Goal: Information Seeking & Learning: Learn about a topic

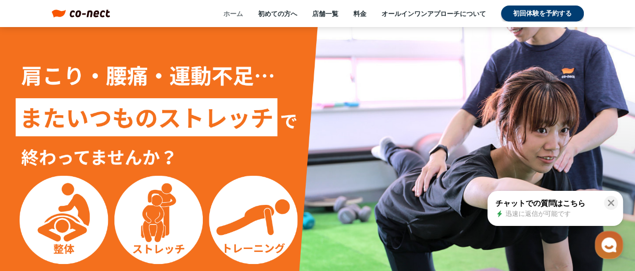
click at [232, 14] on link "ホーム" at bounding box center [233, 13] width 20 height 9
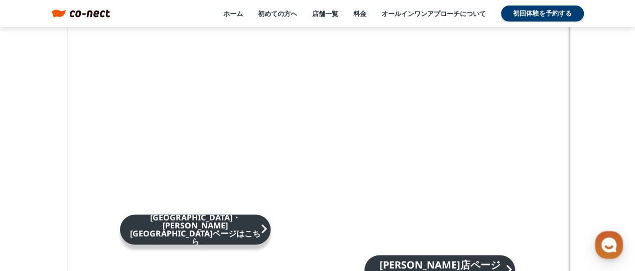
scroll to position [6771, 0]
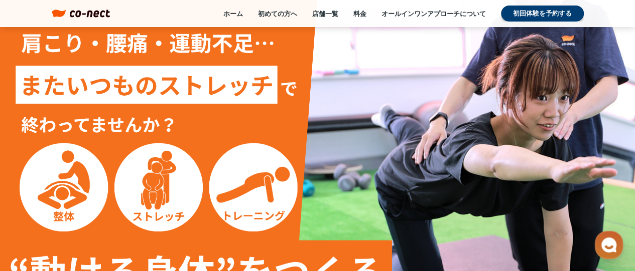
scroll to position [0, 0]
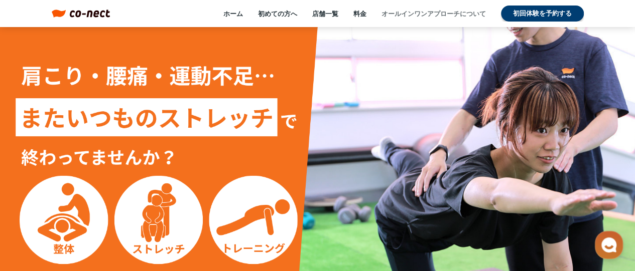
click at [442, 12] on link "オールインワンアプローチについて" at bounding box center [433, 13] width 104 height 9
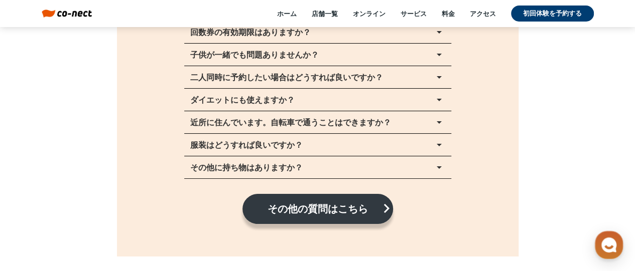
scroll to position [11342, 0]
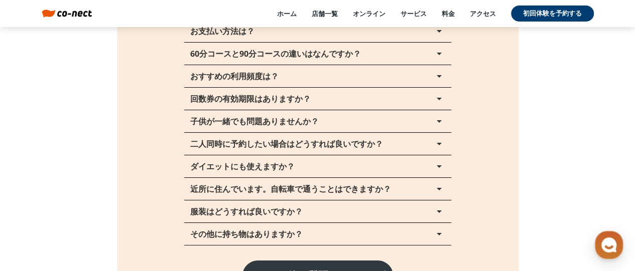
click at [243, 213] on p "服装はどうすれば良いですか？" at bounding box center [246, 212] width 112 height 8
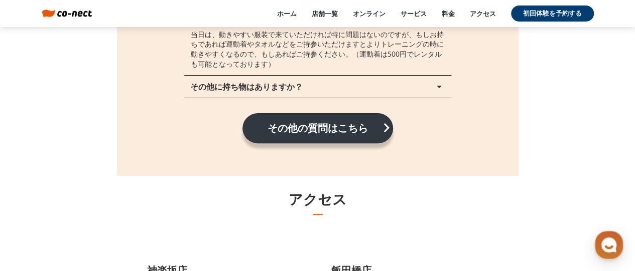
scroll to position [11492, 0]
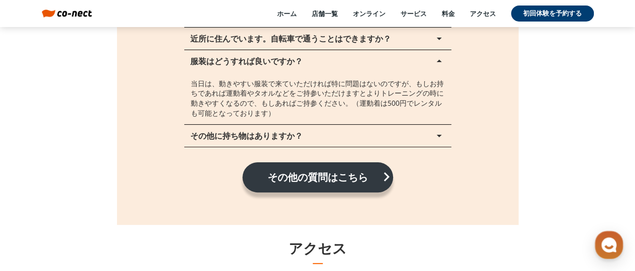
click at [247, 135] on p "その他に持ち物はありますか？" at bounding box center [246, 136] width 112 height 8
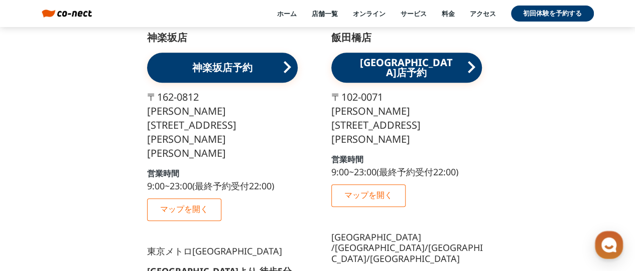
scroll to position [11843, 0]
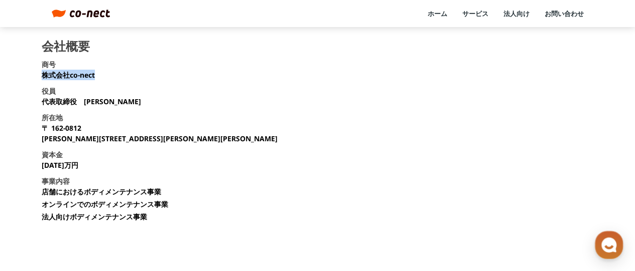
drag, startPoint x: 43, startPoint y: 76, endPoint x: 96, endPoint y: 77, distance: 53.2
click at [96, 77] on section "会社概要 商号 株式会社co-nect 役員 代表取締役　中山 友貴 所在地 〒 162-0812 東京都新宿区西五軒町2-10 東松ビル2F 資本金 135…" at bounding box center [318, 135] width 552 height 190
copy p "株式会社co-nect"
drag, startPoint x: 50, startPoint y: 101, endPoint x: 114, endPoint y: 101, distance: 63.7
click at [114, 101] on section "会社概要 商号 株式会社co-nect 役員 代表取締役　中山 友貴 所在地 〒 162-0812 東京都新宿区西五軒町2-10 東松ビル2F 資本金 135…" at bounding box center [318, 135] width 552 height 190
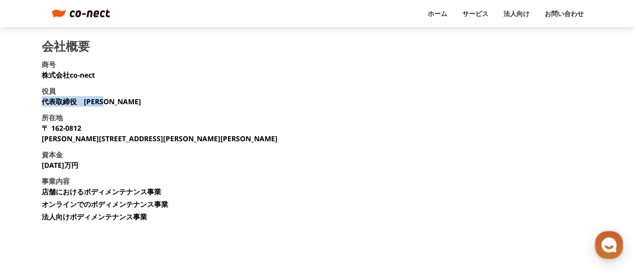
copy p "代表取締役　中山 友貴"
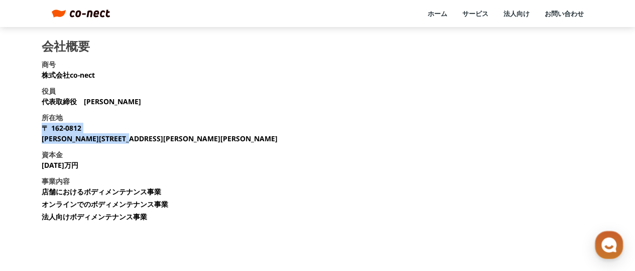
drag, startPoint x: 47, startPoint y: 127, endPoint x: 175, endPoint y: 147, distance: 129.5
click at [175, 147] on section "会社概要 商号 株式会社co-nect 役員 代表取締役　中山 友貴 所在地 〒 162-0812 東京都新宿区西五軒町2-10 東松ビル2F 資本金 135…" at bounding box center [318, 135] width 552 height 190
copy p "〒 162-0812 東京都新宿区西五軒町2-10 東松ビル2F"
drag, startPoint x: 43, startPoint y: 167, endPoint x: 72, endPoint y: 166, distance: 29.1
click at [72, 166] on section "会社概要 商号 株式会社co-nect 役員 代表取締役　中山 友貴 所在地 〒 162-0812 東京都新宿区西五軒町2-10 東松ビル2F 資本金 135…" at bounding box center [318, 135] width 552 height 190
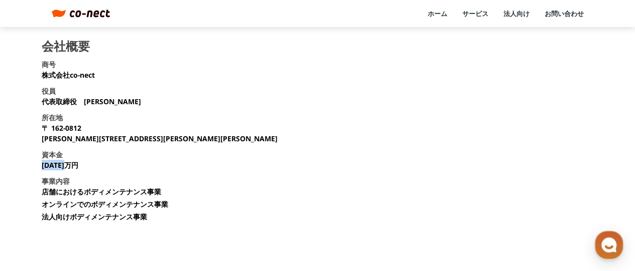
copy p "1350万円"
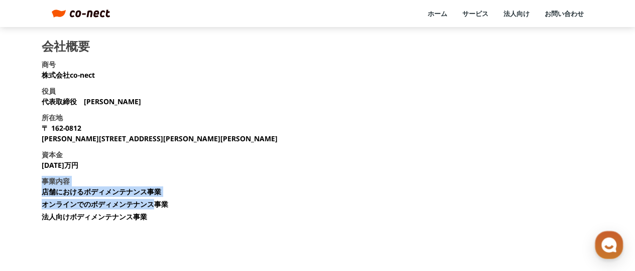
drag, startPoint x: 43, startPoint y: 182, endPoint x: 155, endPoint y: 213, distance: 116.2
click at [155, 213] on div "事業内容 店舗におけるボディメンテナンス事業 オンラインでのボディメンテナンス事業 法人向けボディメンテナンス事業" at bounding box center [105, 200] width 126 height 48
click at [73, 202] on li "オンラインでのボディメンテナンス事業" at bounding box center [105, 204] width 126 height 11
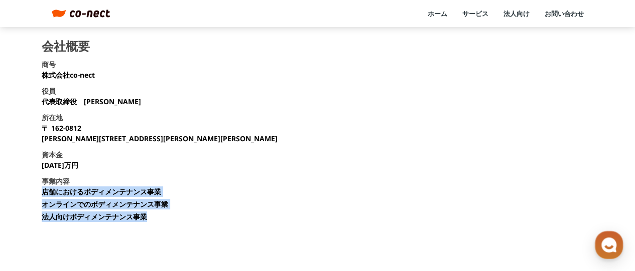
drag, startPoint x: 42, startPoint y: 193, endPoint x: 155, endPoint y: 226, distance: 117.2
click at [154, 226] on section "会社概要 商号 株式会社co-nect 役員 代表取締役　中山 友貴 所在地 〒 162-0812 東京都新宿区西五軒町2-10 東松ビル2F 資本金 135…" at bounding box center [318, 135] width 552 height 190
copy ul "店舗におけるボディメンテナンス事業 オンラインでのボディメンテナンス事業 法人向けボディメンテナンス事業"
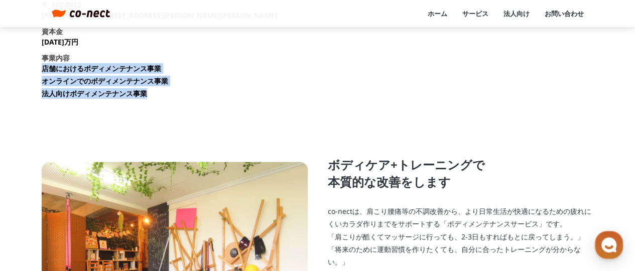
scroll to position [50, 0]
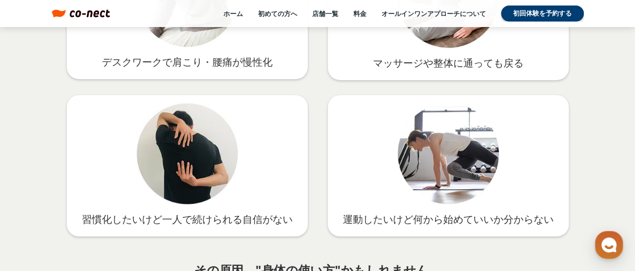
scroll to position [1756, 0]
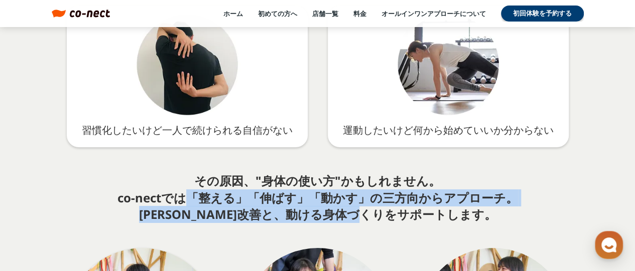
drag, startPoint x: 194, startPoint y: 201, endPoint x: 466, endPoint y: 216, distance: 271.9
click at [466, 216] on p "その原因、"身体の使い方"かもしれません。 co-nectでは「整える」「伸ばす」「動かす」の三方向からアプローチ。 根本改善と、動ける身体づくりをサポートし…" at bounding box center [317, 198] width 400 height 51
copy p "「整える」「伸ばす」「動かす」の三方向からアプローチ。 根本改善と、動ける身体づくりをサポートします。"
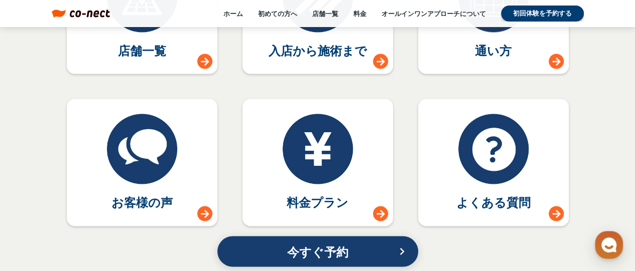
scroll to position [4617, 0]
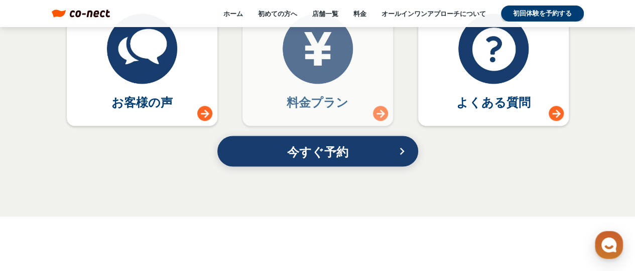
click at [320, 103] on p "料金プラン" at bounding box center [318, 102] width 62 height 17
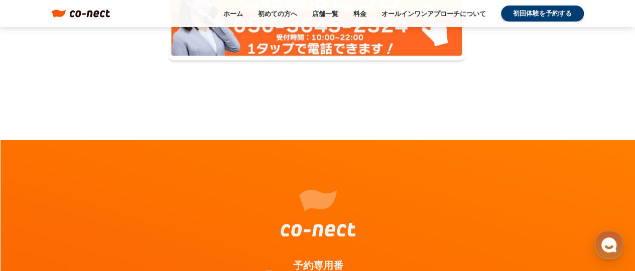
scroll to position [2350, 0]
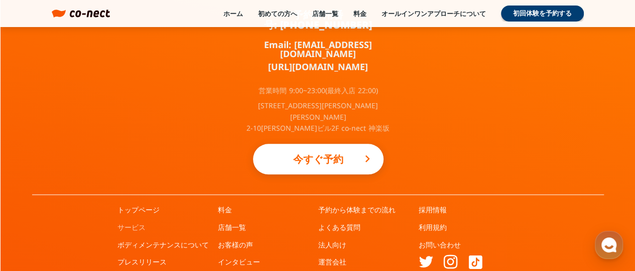
click at [131, 223] on link "サービス" at bounding box center [131, 228] width 28 height 10
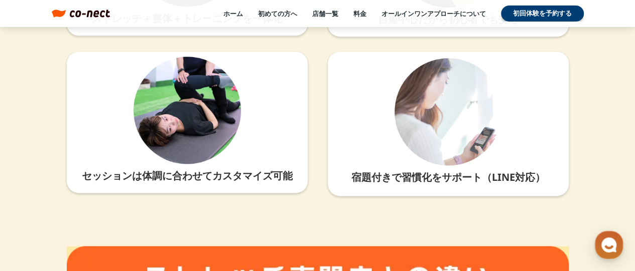
scroll to position [2565, 0]
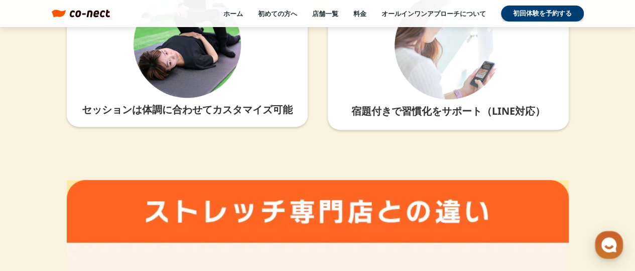
click at [464, 120] on div "宿題付きで習慣化をサポート（LINE対応）" at bounding box center [448, 111] width 228 height 24
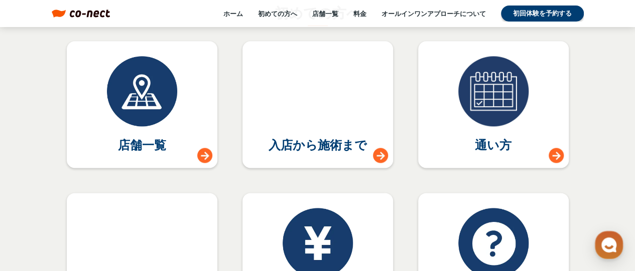
scroll to position [4623, 0]
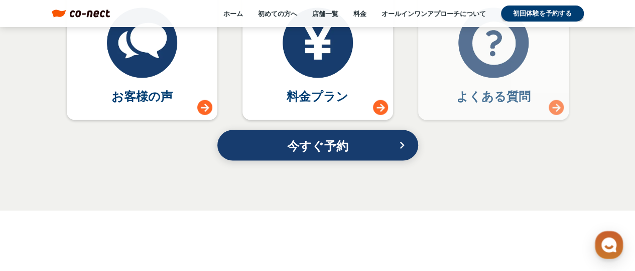
click at [478, 89] on p "よくある質問" at bounding box center [493, 96] width 74 height 17
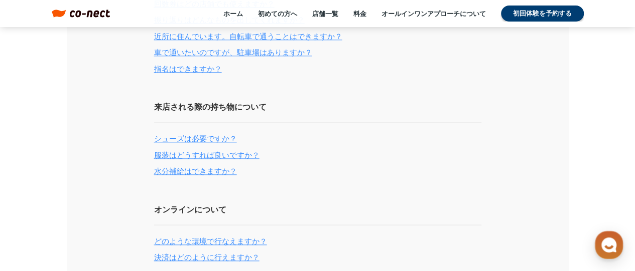
scroll to position [552, 0]
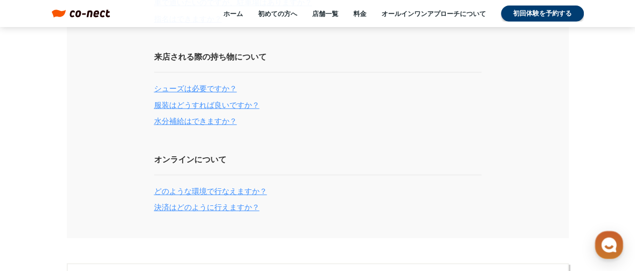
click at [247, 196] on link "どのような環境で行なえますか？" at bounding box center [210, 192] width 113 height 12
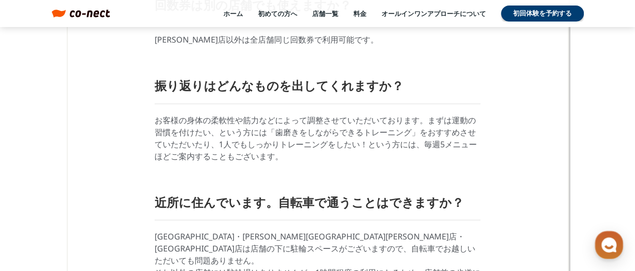
scroll to position [2122, 0]
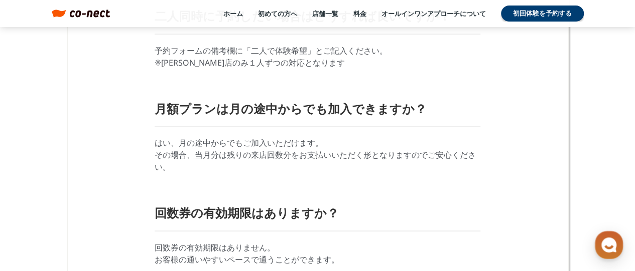
click at [245, 16] on div "ホーム 初めての方へ 店舗一覧 料金 オールインワンアプローチについて 初回体験を予約する" at bounding box center [346, 14] width 473 height 16
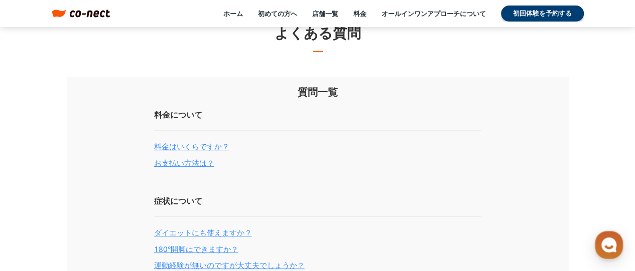
scroll to position [0, 0]
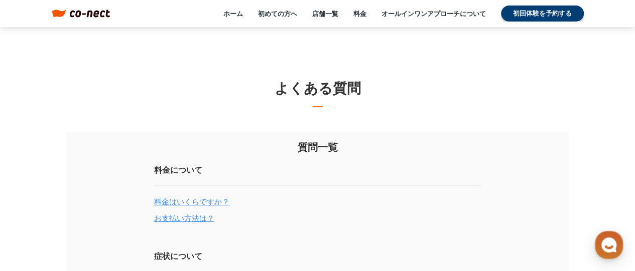
click at [76, 16] on img at bounding box center [90, 14] width 41 height 8
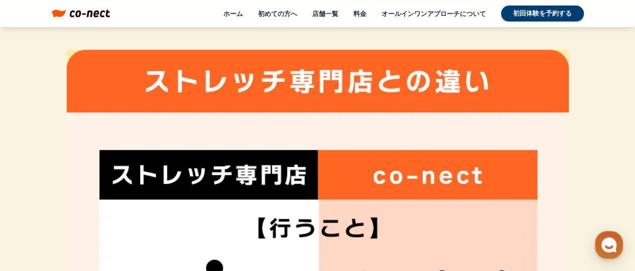
scroll to position [2660, 0]
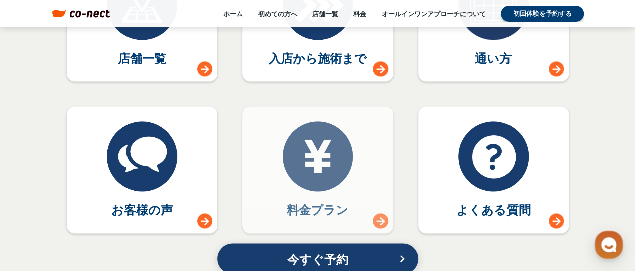
scroll to position [4466, 0]
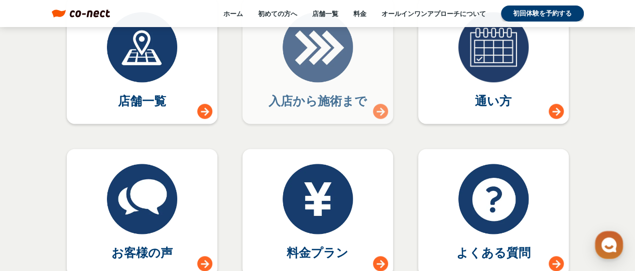
drag, startPoint x: 327, startPoint y: 103, endPoint x: 325, endPoint y: 113, distance: 9.7
click at [326, 104] on p "入店から施術まで" at bounding box center [317, 100] width 98 height 17
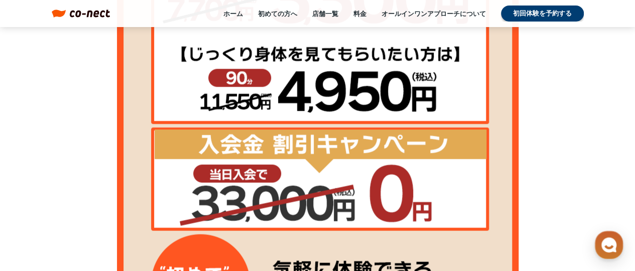
scroll to position [753, 0]
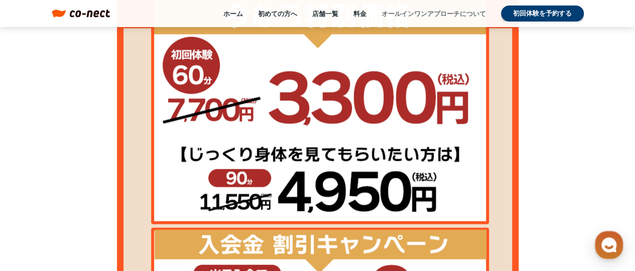
click at [440, 14] on link "オールインワンアプローチについて" at bounding box center [433, 13] width 104 height 9
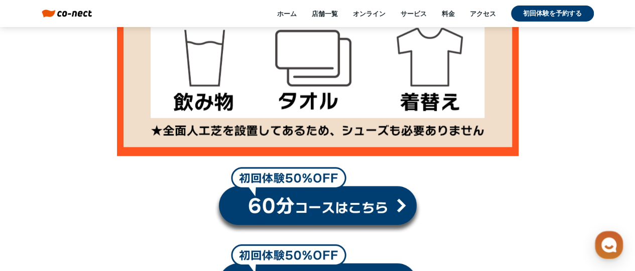
scroll to position [1004, 0]
